Goal: Check status: Check status

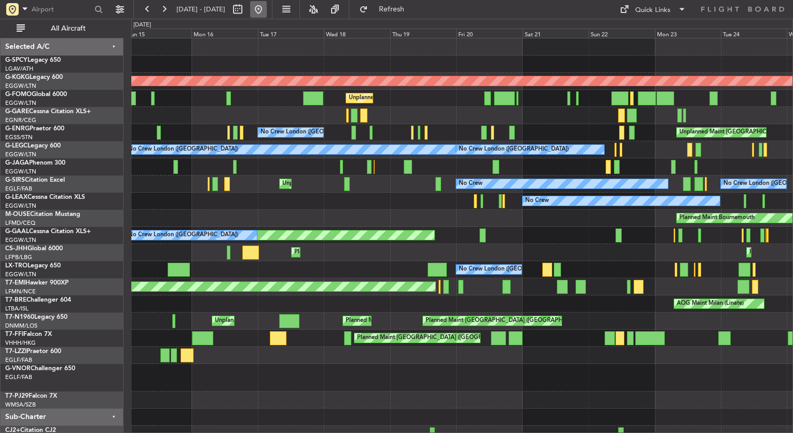
click at [267, 9] on button at bounding box center [258, 9] width 17 height 17
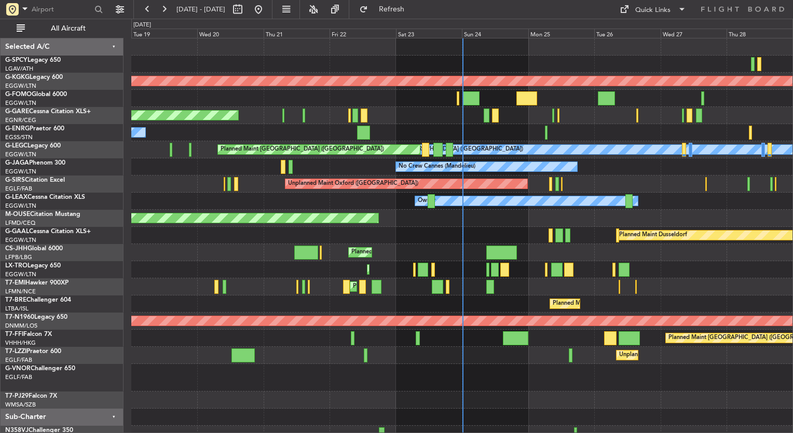
click at [511, 385] on div "Planned Maint London ([GEOGRAPHIC_DATA])" at bounding box center [461, 378] width 661 height 28
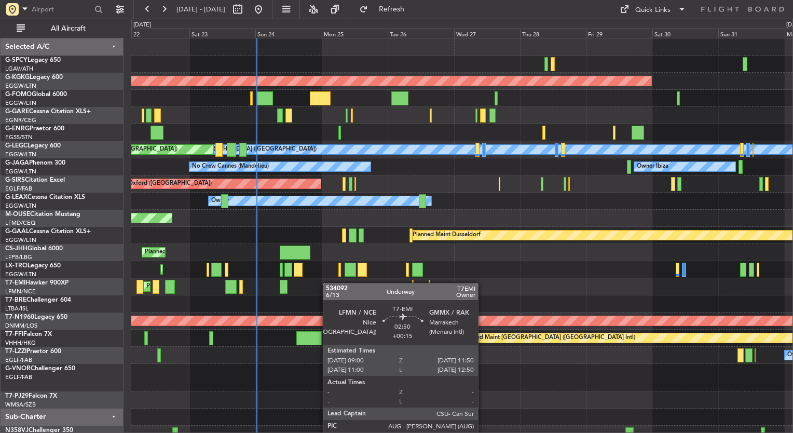
click at [222, 289] on div "Planned Maint [PERSON_NAME] Planned Maint [PERSON_NAME]" at bounding box center [461, 286] width 661 height 17
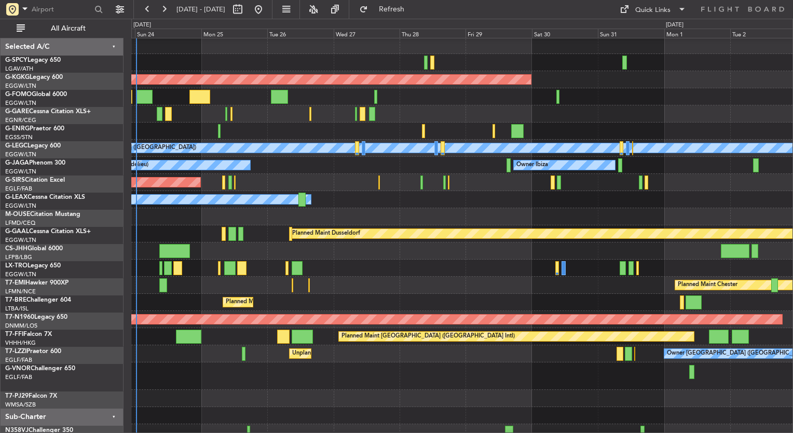
click at [479, 267] on div "Planned Maint [GEOGRAPHIC_DATA] ([GEOGRAPHIC_DATA])" at bounding box center [461, 268] width 661 height 17
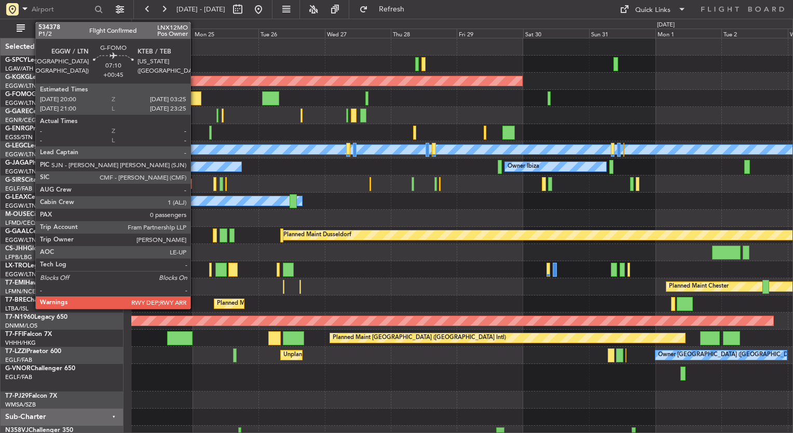
click at [195, 103] on div at bounding box center [191, 98] width 21 height 14
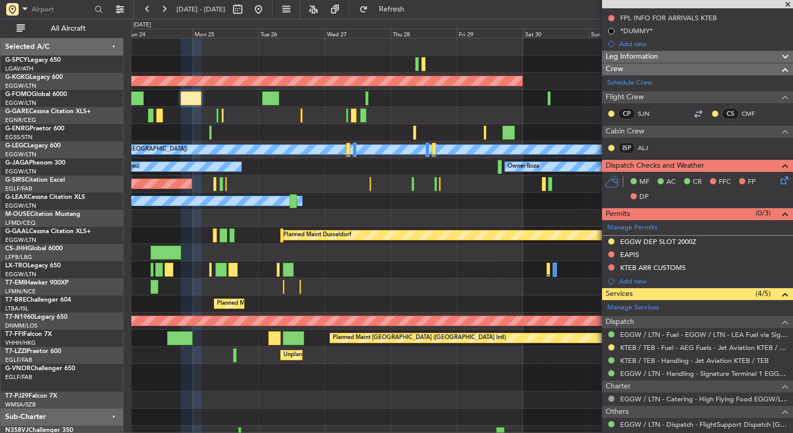
scroll to position [166, 0]
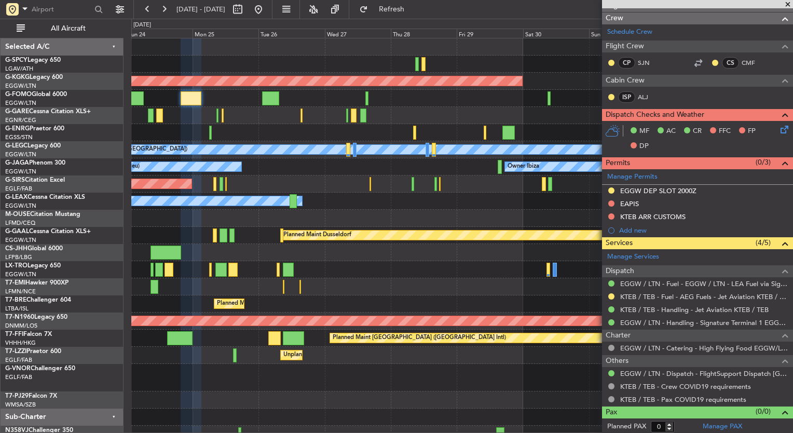
click at [786, 3] on span at bounding box center [788, 4] width 10 height 9
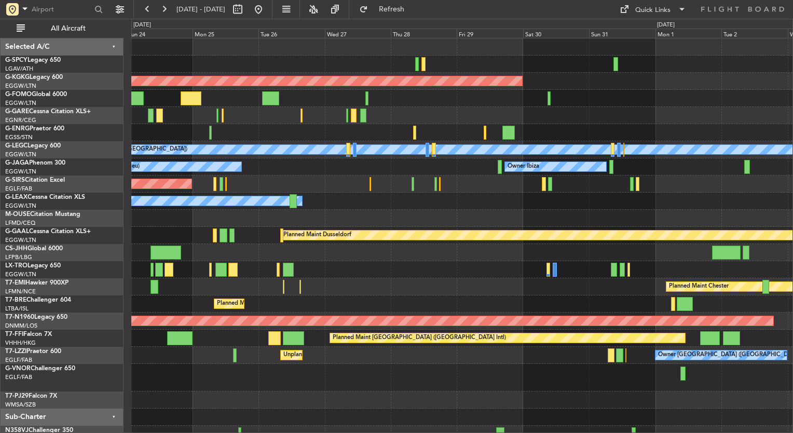
scroll to position [0, 0]
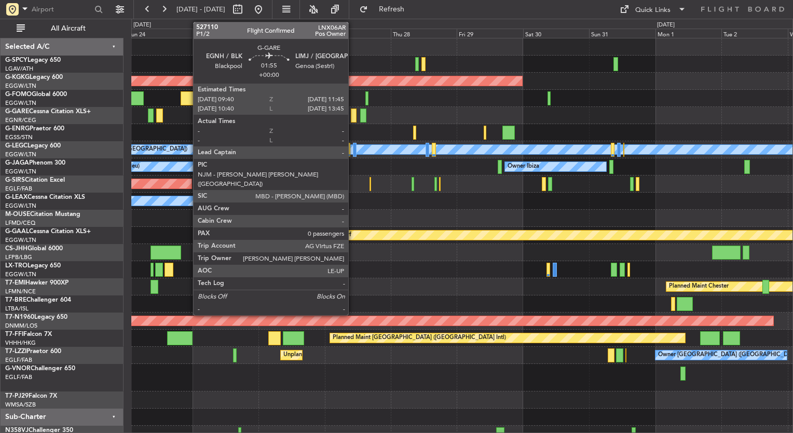
click at [353, 115] on div at bounding box center [354, 115] width 6 height 14
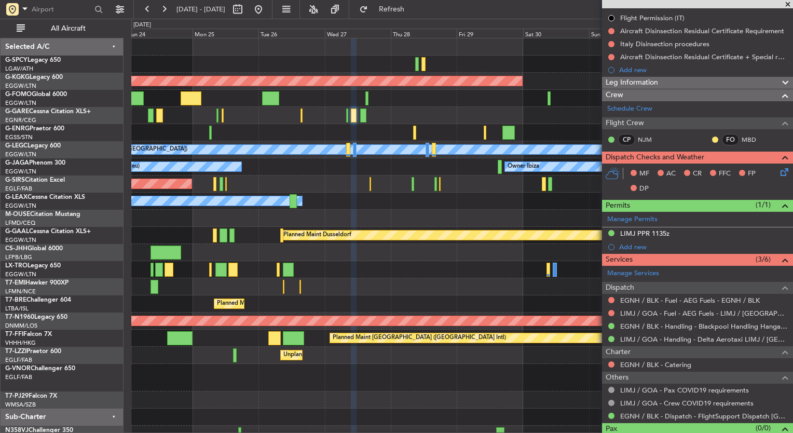
scroll to position [158, 0]
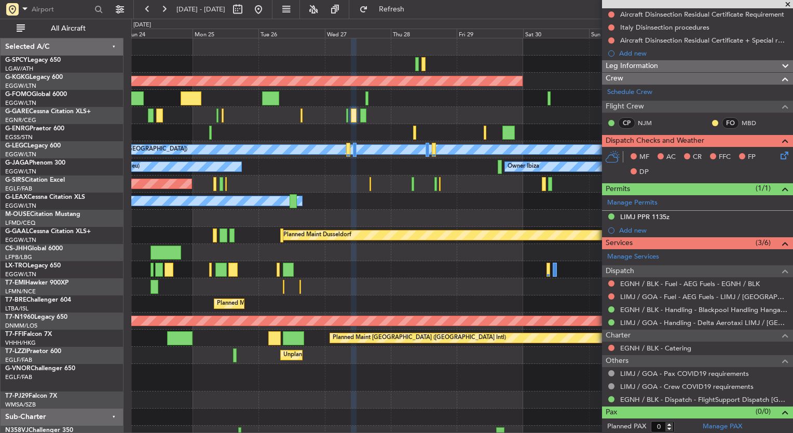
click at [788, 3] on span at bounding box center [788, 4] width 10 height 9
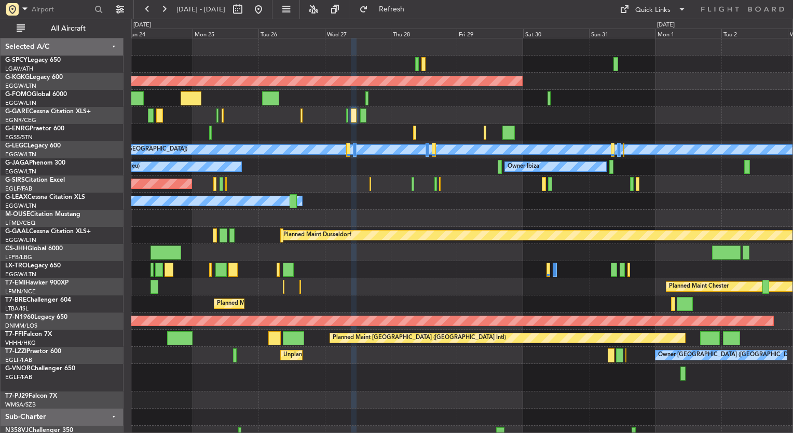
scroll to position [0, 0]
click at [727, 204] on div "Owner" at bounding box center [461, 201] width 661 height 17
click at [267, 7] on button at bounding box center [258, 9] width 17 height 17
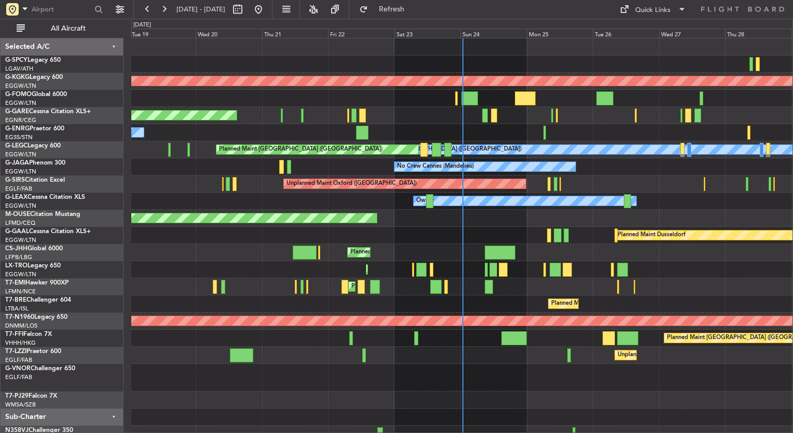
click at [734, 209] on div "Owner Owner" at bounding box center [461, 201] width 661 height 17
